Goal: Task Accomplishment & Management: Use online tool/utility

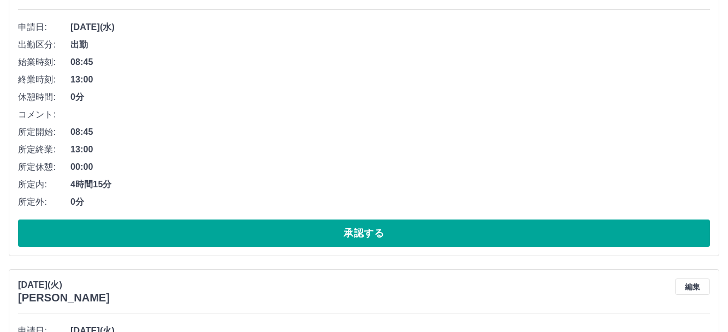
scroll to position [1932, 0]
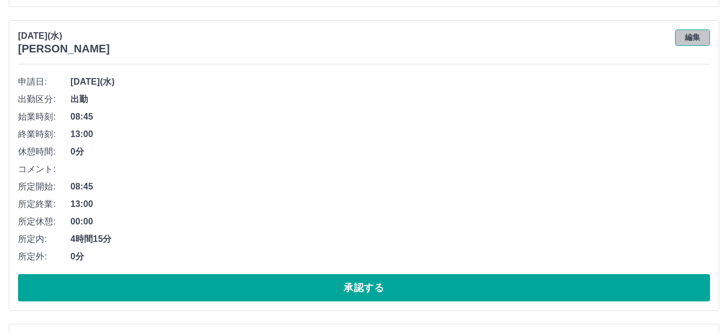
click at [688, 33] on button "編集" at bounding box center [692, 37] width 35 height 16
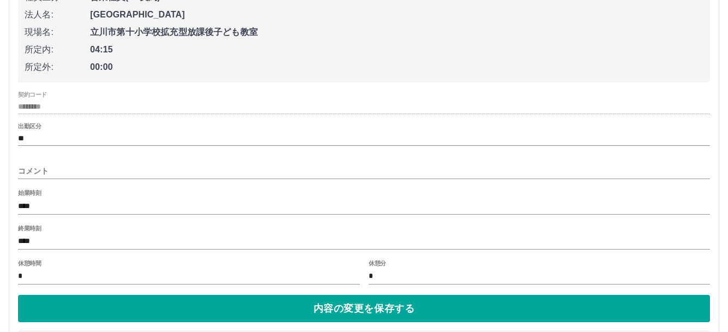
scroll to position [2041, 0]
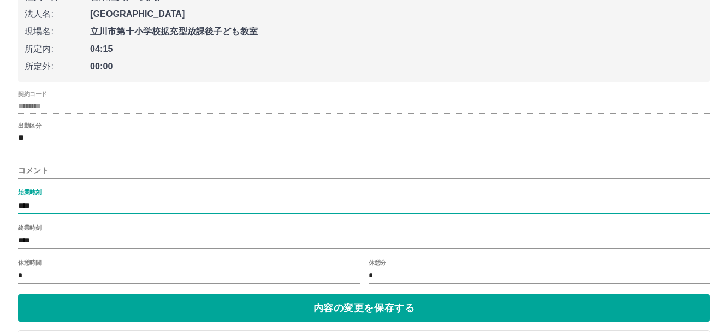
drag, startPoint x: 37, startPoint y: 205, endPoint x: -4, endPoint y: 208, distance: 41.6
type input "****"
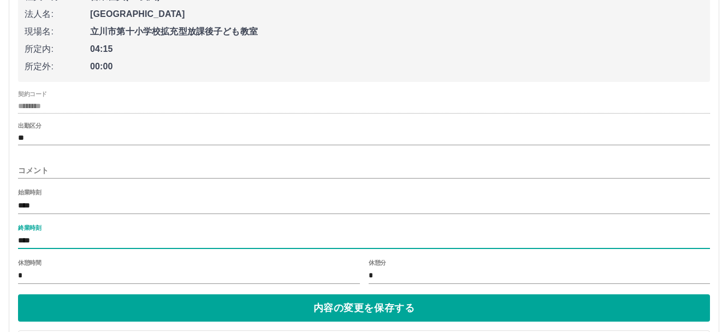
click at [75, 238] on input "****" at bounding box center [364, 241] width 692 height 16
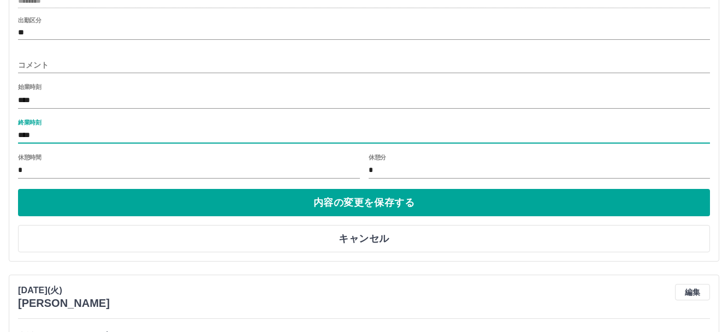
scroll to position [2205, 0]
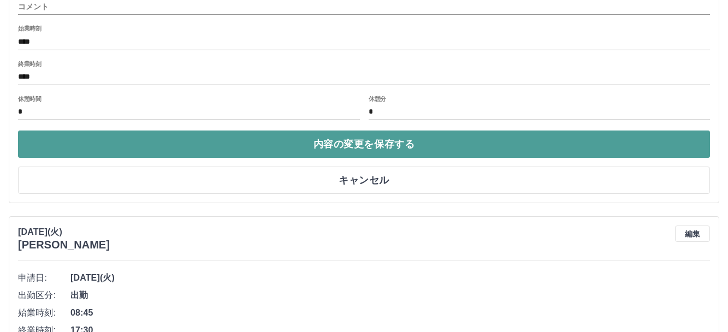
click at [273, 152] on button "内容の変更を保存する" at bounding box center [364, 144] width 692 height 27
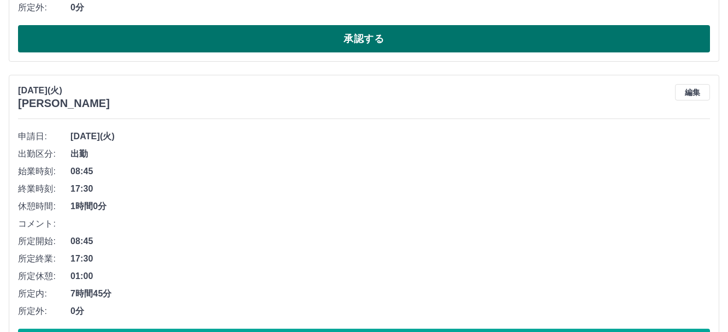
scroll to position [2041, 0]
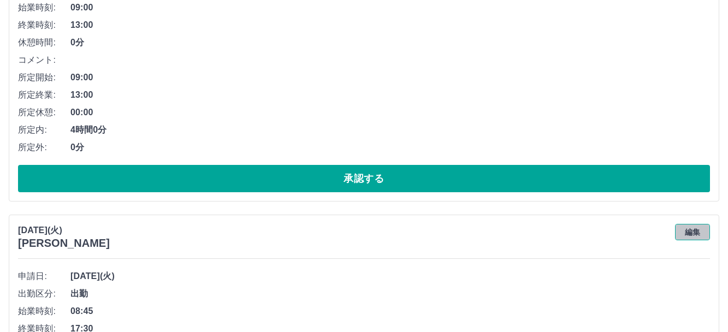
click at [691, 232] on button "編集" at bounding box center [692, 232] width 35 height 16
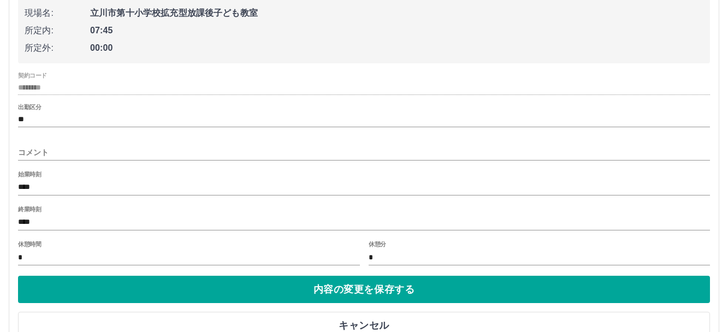
scroll to position [2369, 0]
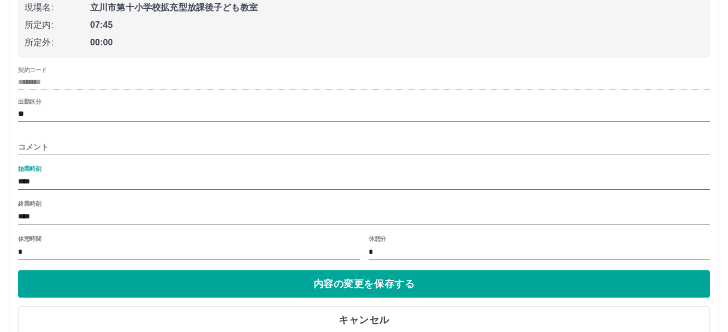
drag, startPoint x: 62, startPoint y: 179, endPoint x: -4, endPoint y: 180, distance: 66.7
type input "****"
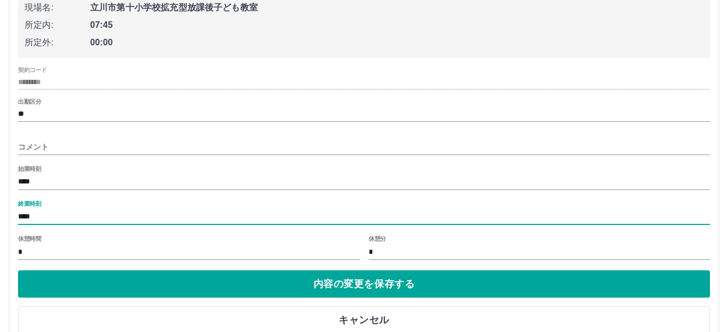
click at [55, 214] on input "****" at bounding box center [364, 217] width 692 height 16
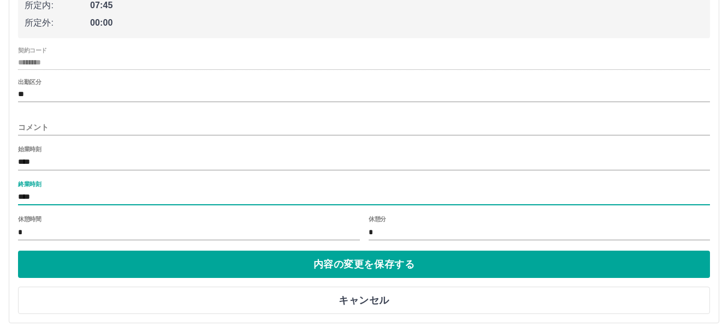
scroll to position [2424, 0]
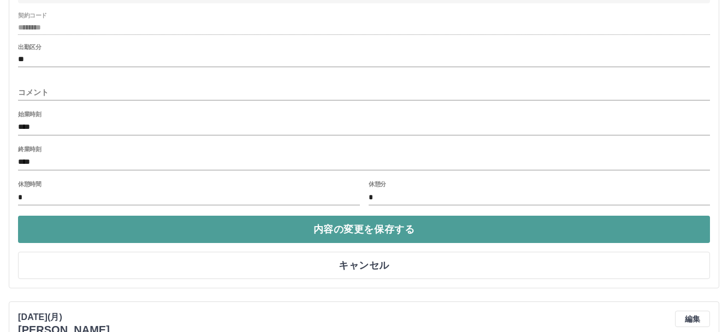
click at [334, 231] on button "内容の変更を保存する" at bounding box center [364, 229] width 692 height 27
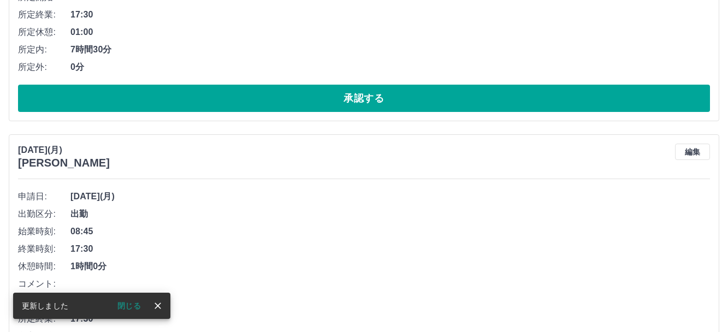
scroll to position [2533, 0]
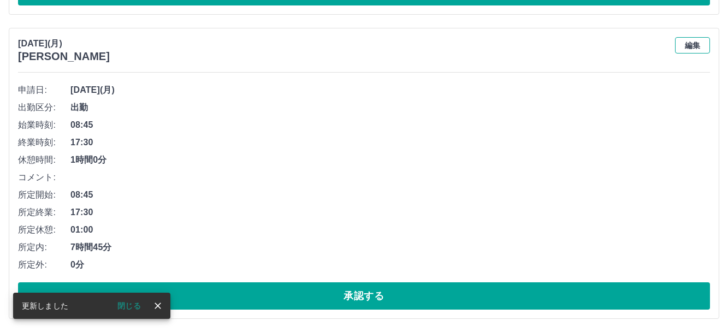
click at [692, 48] on button "編集" at bounding box center [692, 45] width 35 height 16
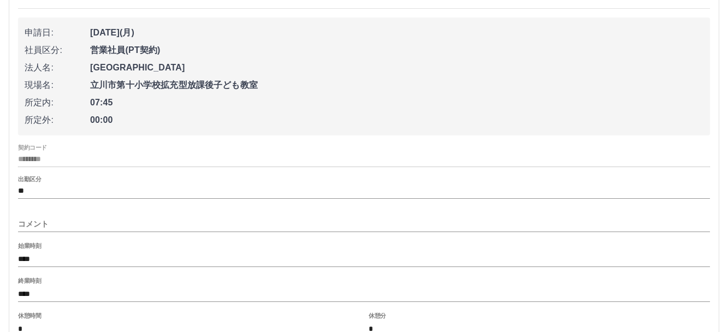
scroll to position [2642, 0]
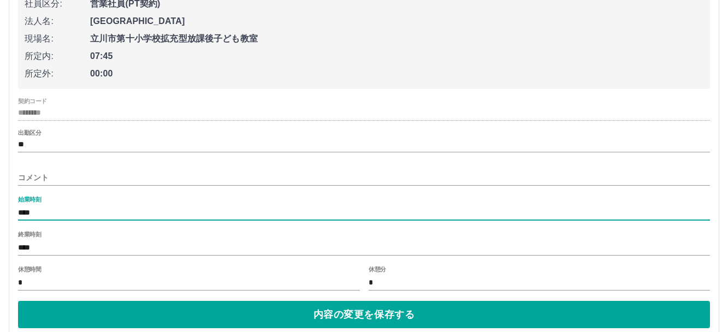
drag, startPoint x: 45, startPoint y: 213, endPoint x: -4, endPoint y: 219, distance: 49.5
type input "****"
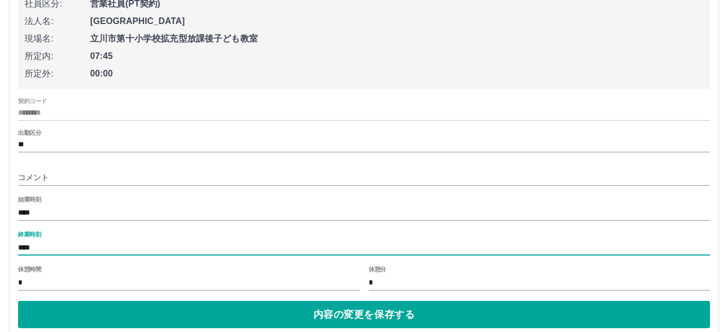
click at [91, 246] on input "****" at bounding box center [364, 248] width 692 height 16
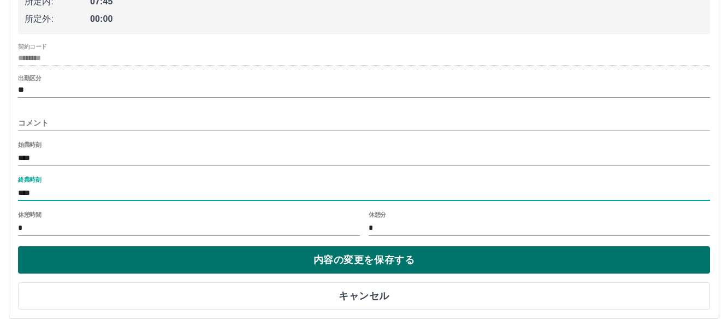
scroll to position [2698, 0]
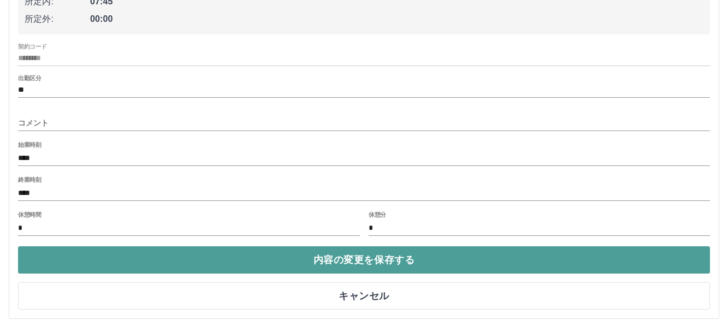
click at [302, 261] on button "内容の変更を保存する" at bounding box center [364, 259] width 692 height 27
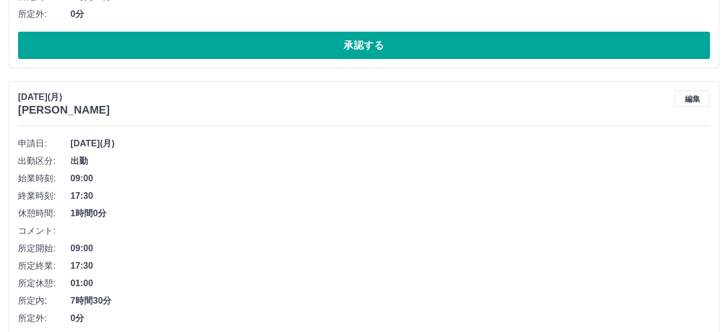
scroll to position [2533, 0]
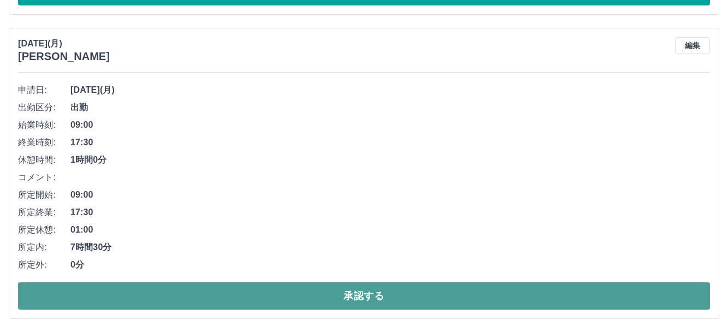
click at [318, 298] on button "承認する" at bounding box center [364, 295] width 692 height 27
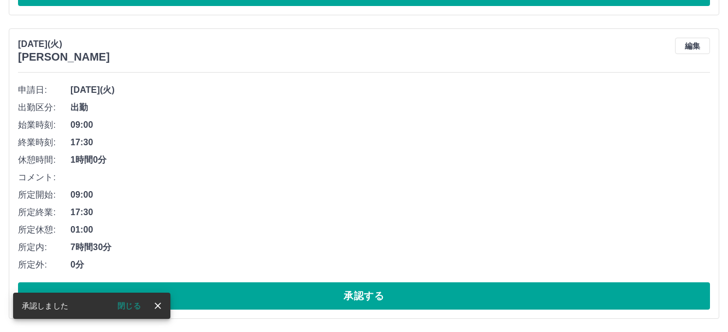
scroll to position [2229, 0]
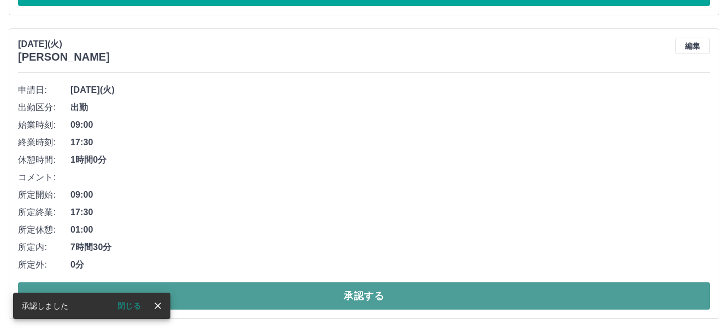
click at [348, 294] on button "承認する" at bounding box center [364, 295] width 692 height 27
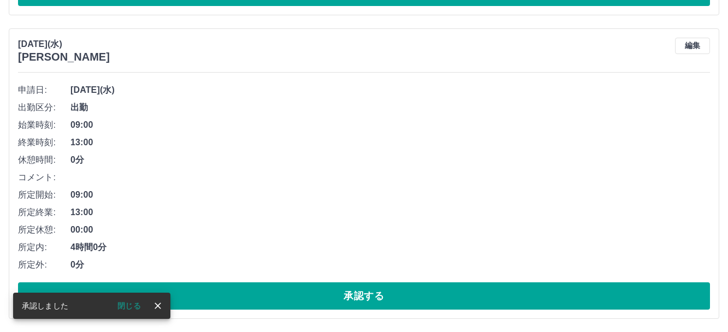
scroll to position [1925, 0]
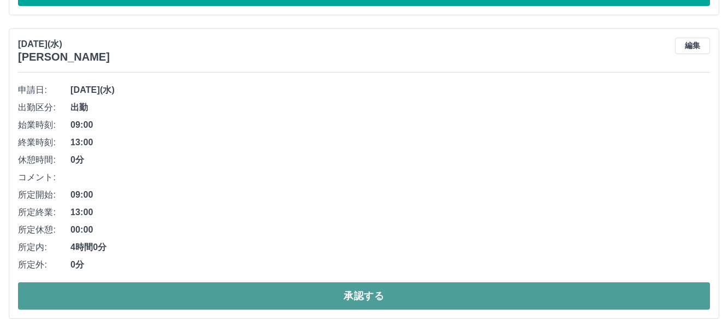
click at [339, 298] on button "承認する" at bounding box center [364, 295] width 692 height 27
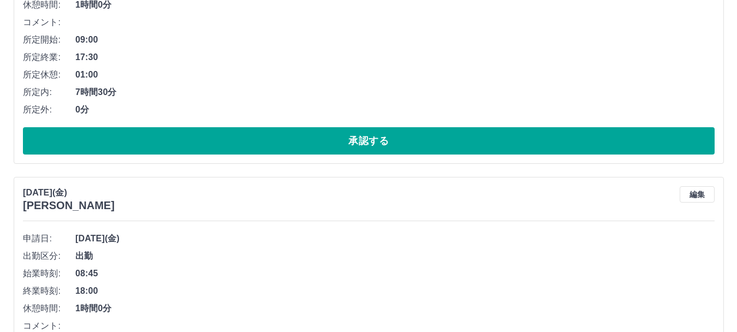
scroll to position [0, 0]
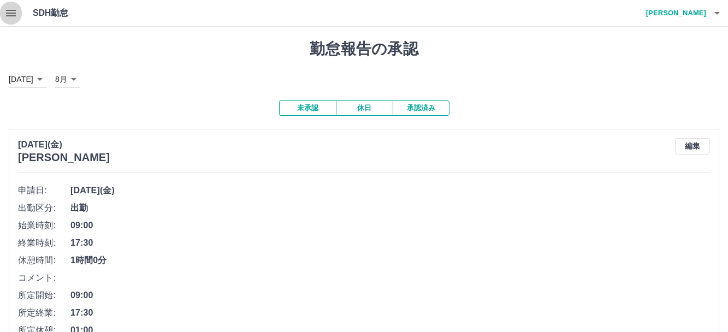
click at [2, 15] on button "button" at bounding box center [11, 13] width 22 height 26
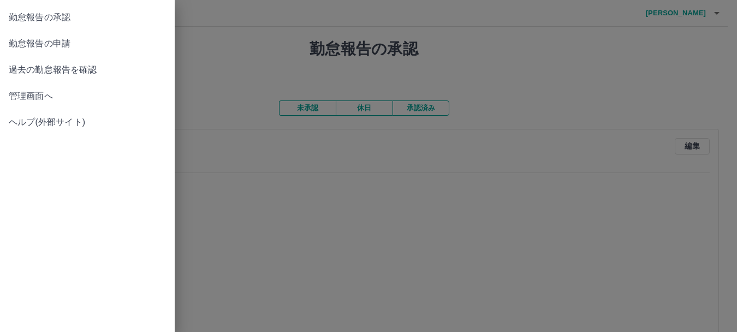
click at [57, 40] on span "勤怠報告の申請" at bounding box center [87, 43] width 157 height 13
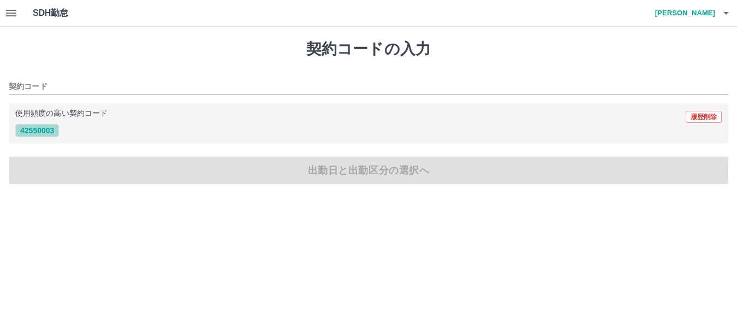
click at [54, 128] on button "42550003" at bounding box center [37, 130] width 44 height 13
type input "********"
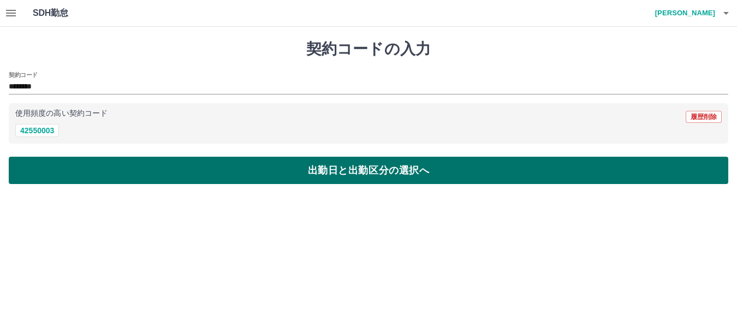
click at [203, 170] on button "出勤日と出勤区分の選択へ" at bounding box center [369, 170] width 720 height 27
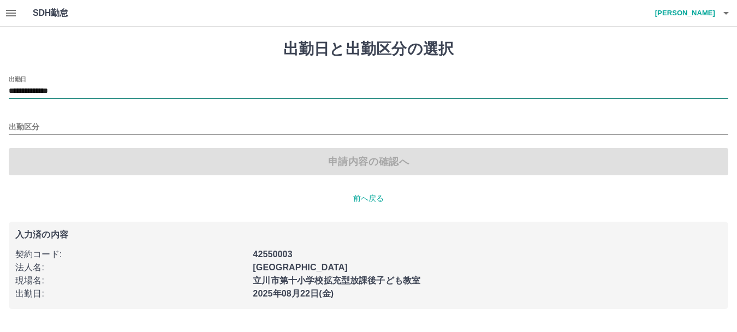
click at [75, 86] on input "**********" at bounding box center [369, 92] width 720 height 14
click at [140, 52] on h1 "出勤日と出勤区分の選択" at bounding box center [369, 49] width 720 height 19
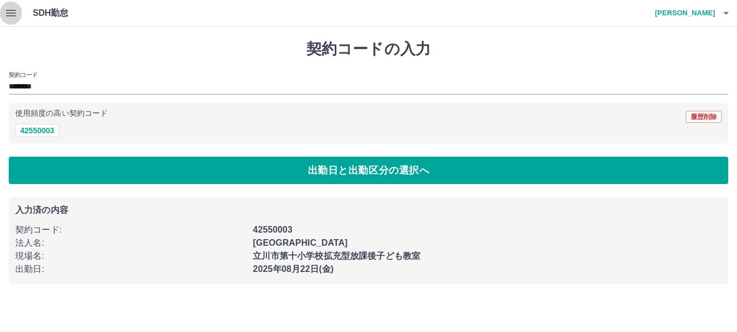
click at [11, 14] on icon "button" at bounding box center [10, 13] width 13 height 13
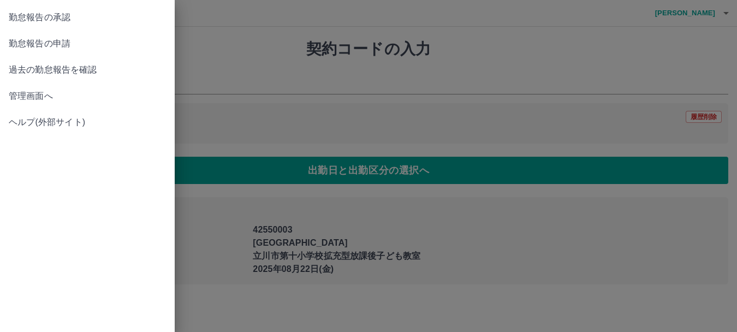
click at [28, 18] on span "勤怠報告の承認" at bounding box center [87, 17] width 157 height 13
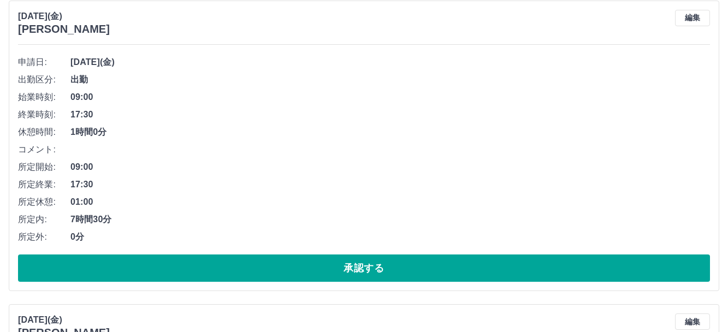
scroll to position [109, 0]
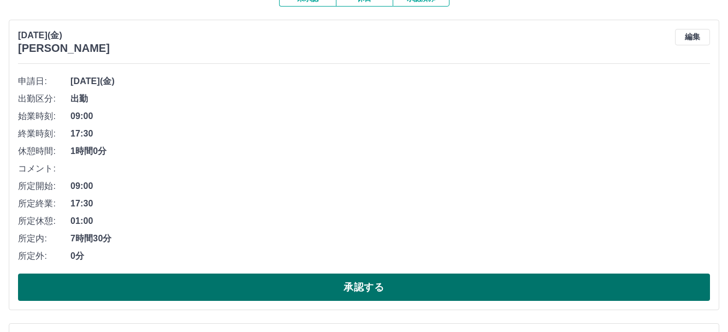
click at [361, 293] on button "承認する" at bounding box center [364, 287] width 692 height 27
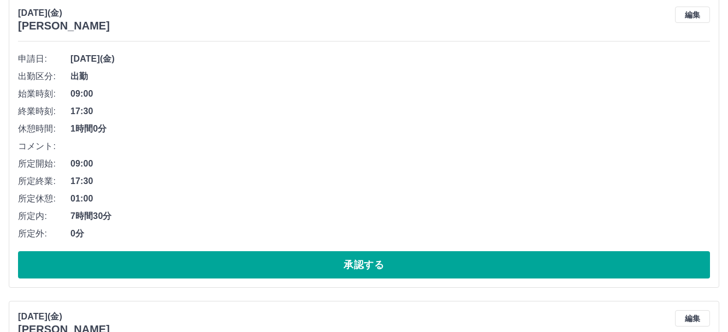
scroll to position [437, 0]
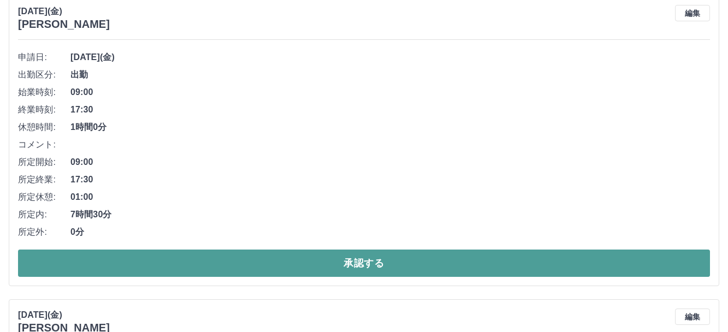
click at [370, 264] on button "承認する" at bounding box center [364, 263] width 692 height 27
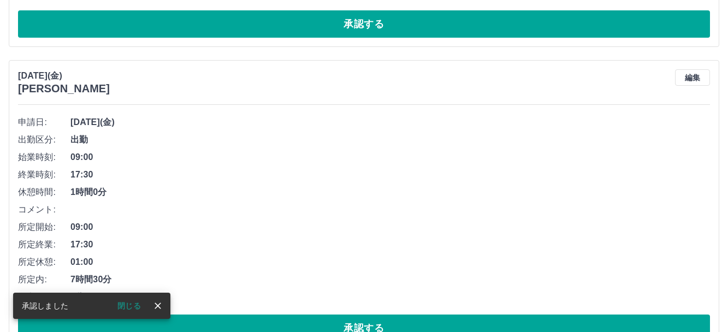
scroll to position [734, 0]
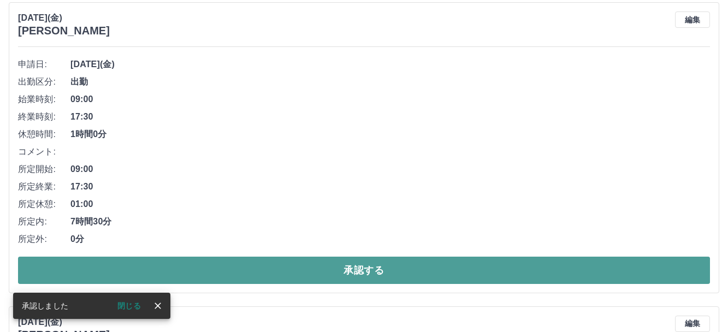
click at [361, 272] on button "承認する" at bounding box center [364, 270] width 692 height 27
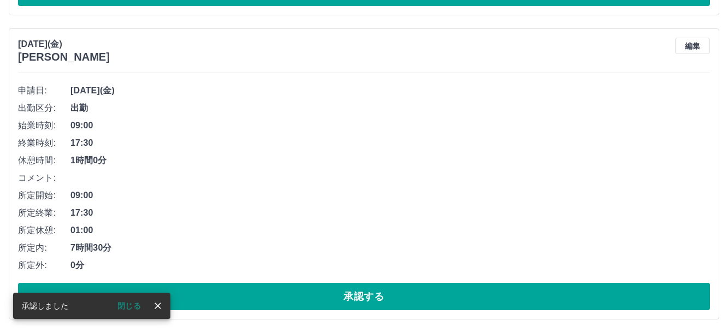
scroll to position [710, 0]
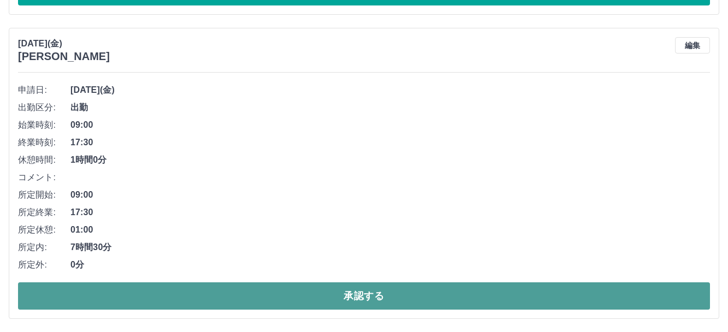
click at [353, 296] on button "承認する" at bounding box center [364, 295] width 692 height 27
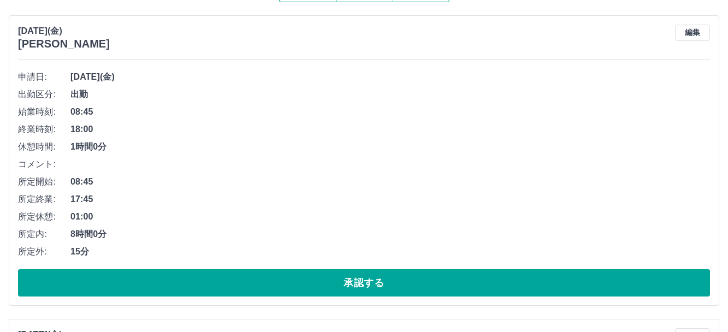
scroll to position [0, 0]
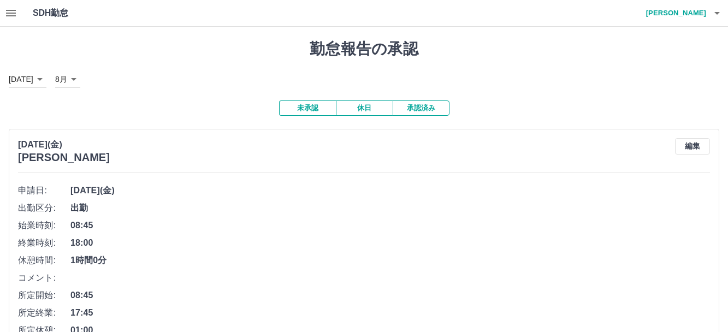
click at [308, 108] on button "未承認" at bounding box center [307, 108] width 57 height 15
click at [11, 14] on icon "button" at bounding box center [10, 13] width 13 height 13
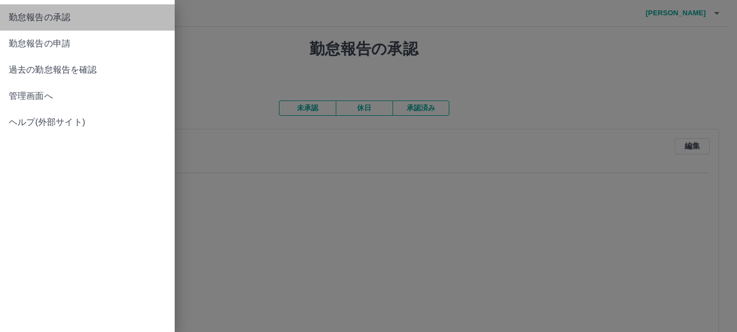
click at [51, 23] on span "勤怠報告の承認" at bounding box center [87, 17] width 157 height 13
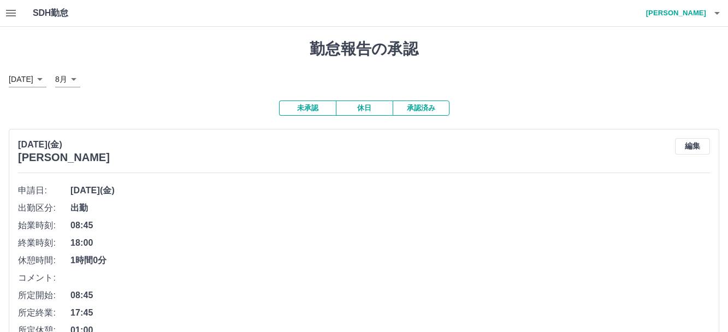
click at [414, 109] on button "承認済み" at bounding box center [421, 108] width 57 height 15
click at [12, 15] on icon "button" at bounding box center [11, 13] width 10 height 7
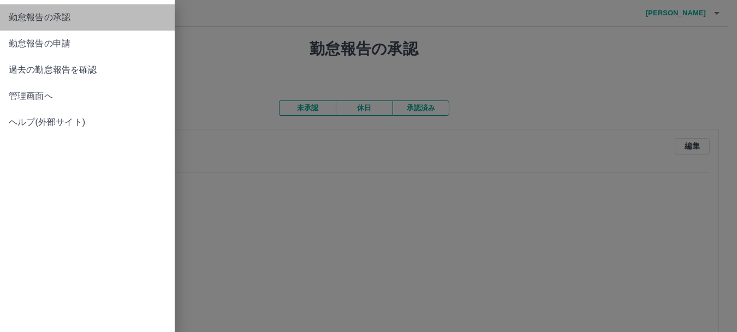
click at [32, 17] on span "勤怠報告の承認" at bounding box center [87, 17] width 157 height 13
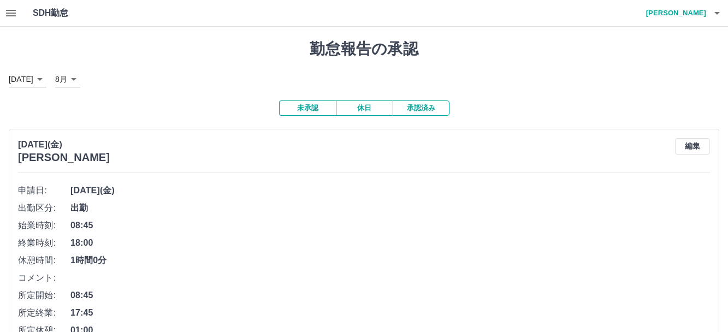
click at [712, 15] on icon "button" at bounding box center [717, 13] width 13 height 13
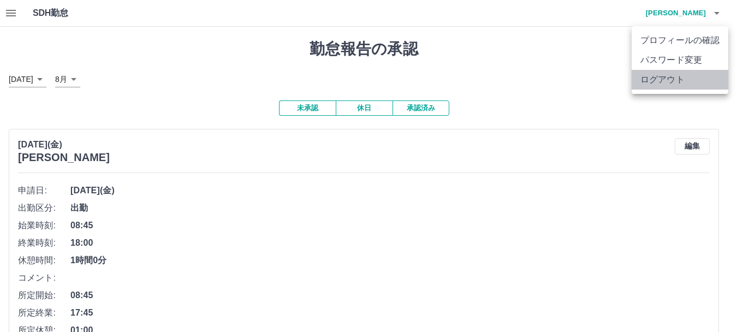
click at [670, 79] on li "ログアウト" at bounding box center [680, 80] width 97 height 20
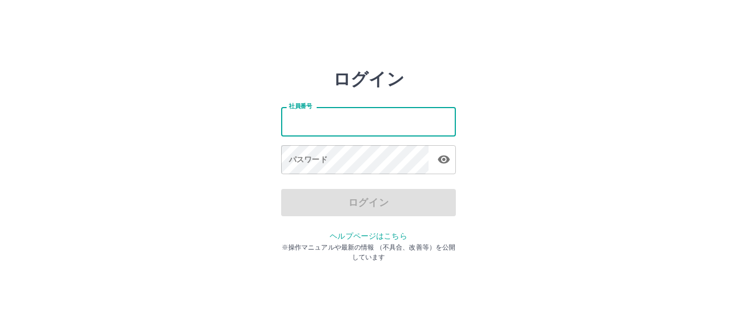
type input "*******"
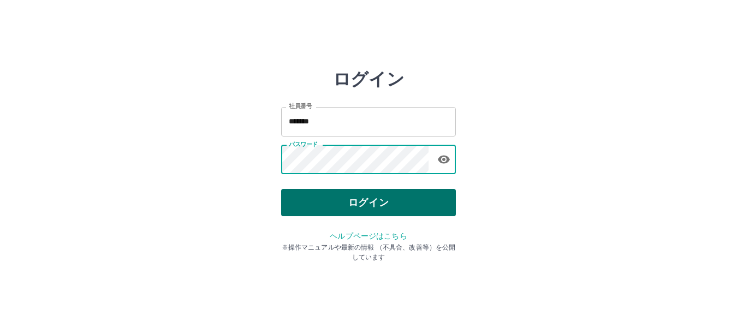
click at [349, 202] on button "ログイン" at bounding box center [368, 202] width 175 height 27
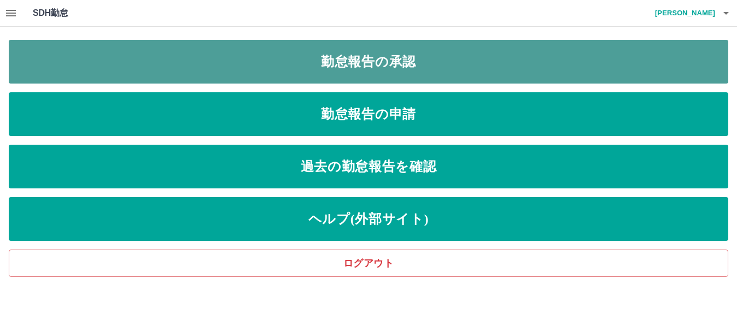
click at [293, 57] on link "勤怠報告の承認" at bounding box center [369, 62] width 720 height 44
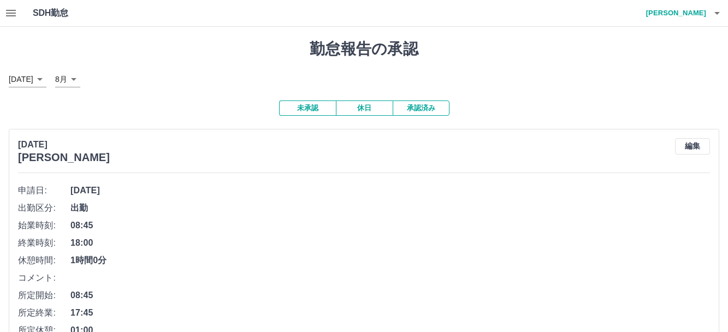
click at [421, 108] on button "承認済み" at bounding box center [421, 108] width 57 height 15
click at [6, 19] on icon "button" at bounding box center [10, 13] width 13 height 13
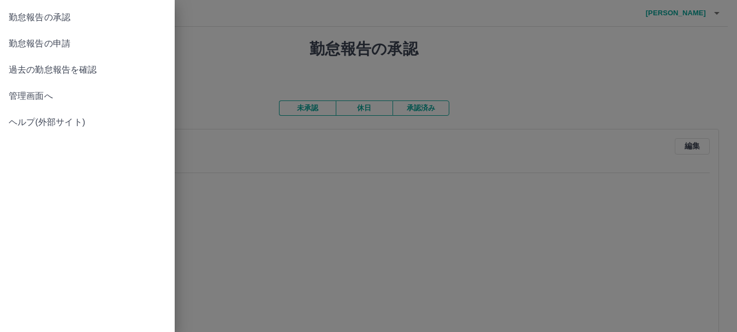
click at [56, 17] on span "勤怠報告の承認" at bounding box center [87, 17] width 157 height 13
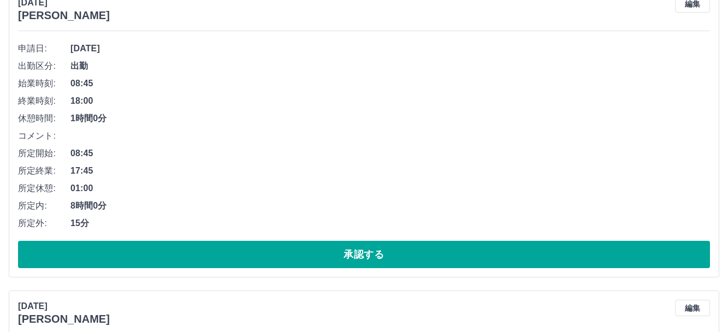
scroll to position [241, 0]
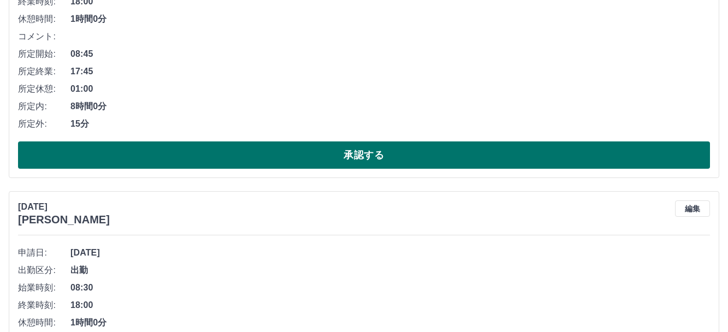
click at [351, 159] on button "承認する" at bounding box center [364, 154] width 692 height 27
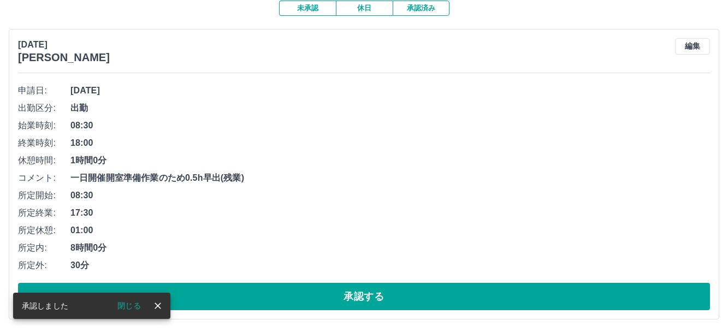
scroll to position [102, 0]
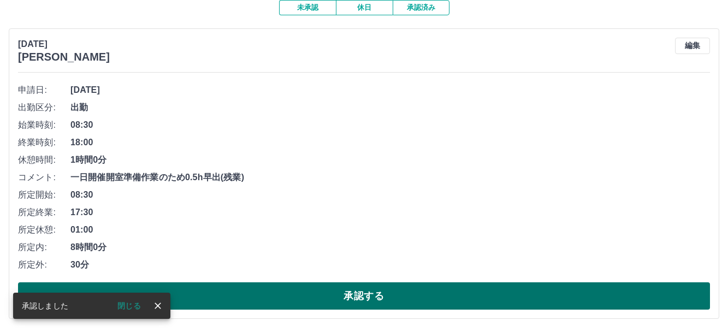
click at [330, 293] on button "承認する" at bounding box center [364, 295] width 692 height 27
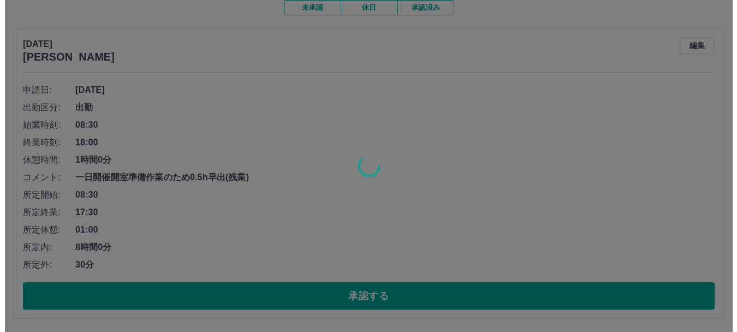
scroll to position [0, 0]
